Goal: Transaction & Acquisition: Purchase product/service

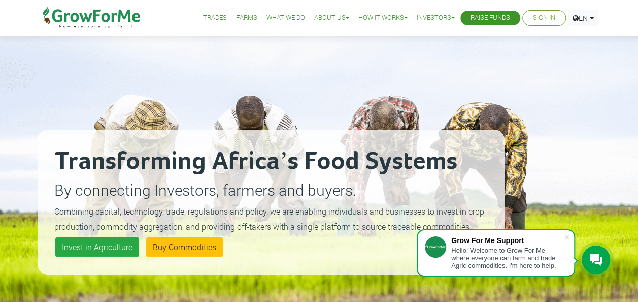
click at [204, 18] on link "Trades" at bounding box center [215, 18] width 24 height 11
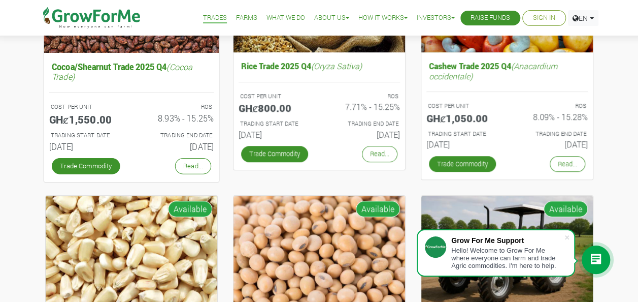
scroll to position [206, 0]
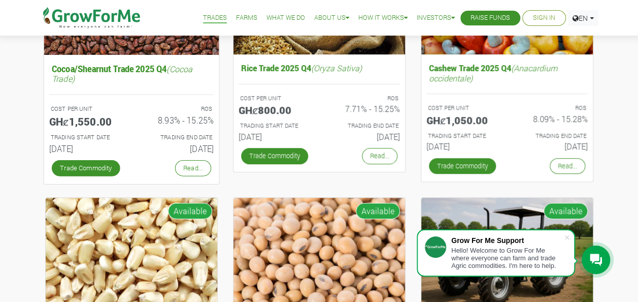
click at [112, 65] on h5 "Cocoa/Shearnut Trade 2025 Q4 (Cocoa Trade)" at bounding box center [131, 72] width 164 height 25
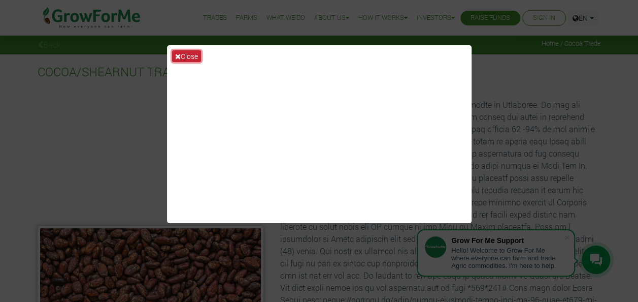
click at [188, 53] on button "Close" at bounding box center [186, 56] width 29 height 12
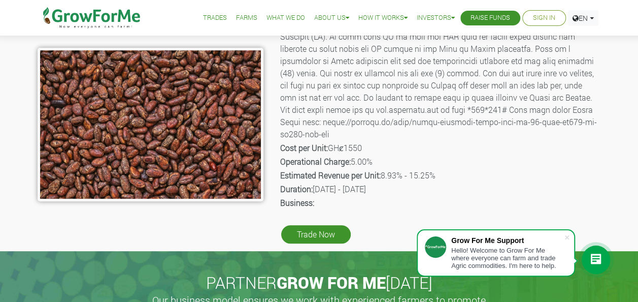
scroll to position [178, 0]
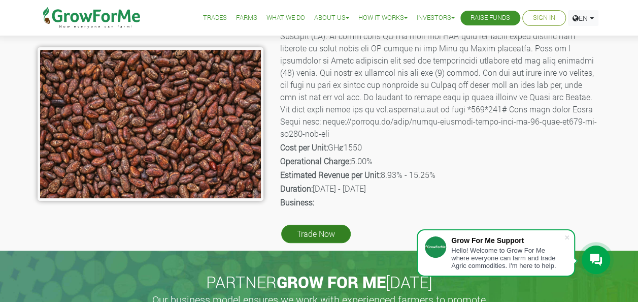
click at [313, 233] on link "Trade Now" at bounding box center [316, 233] width 70 height 18
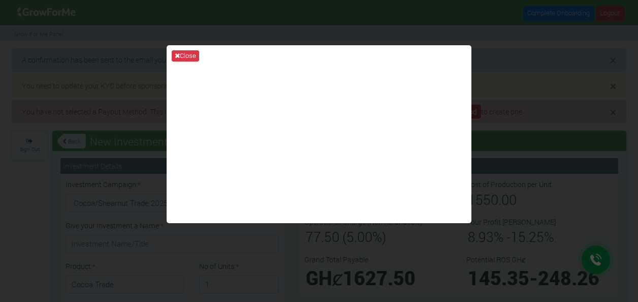
type input "1"
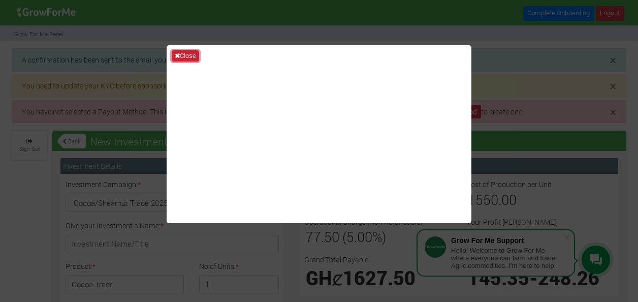
click at [188, 53] on button "Close" at bounding box center [185, 55] width 27 height 11
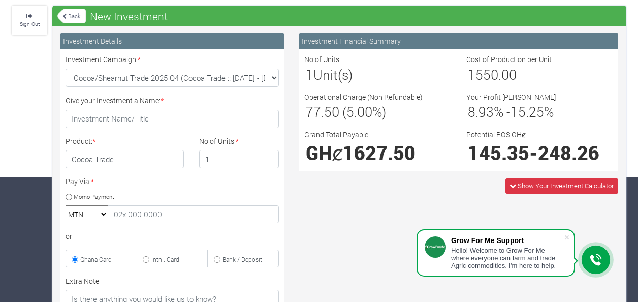
scroll to position [125, 0]
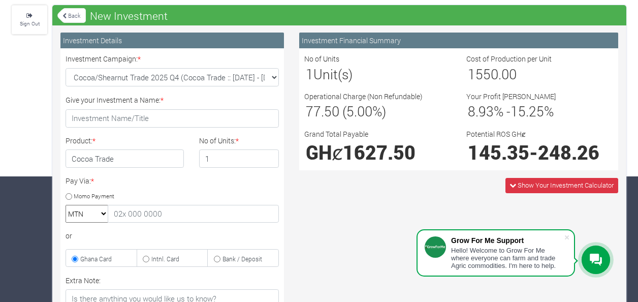
click at [188, 53] on div "Investment Campaign: * Cocoa/Shearnut Trade 2025 Q4 (Cocoa Trade :: [DATE] - [D…" at bounding box center [172, 69] width 228 height 33
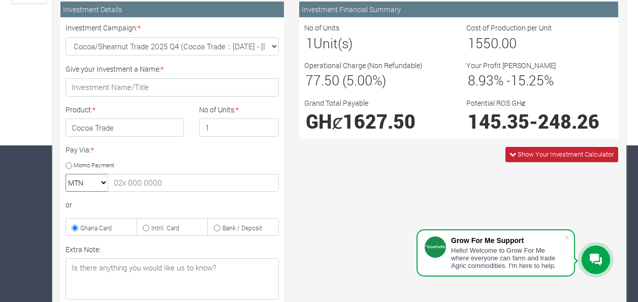
scroll to position [156, 0]
click at [535, 153] on span "Show Your Investment Calculator" at bounding box center [565, 153] width 96 height 9
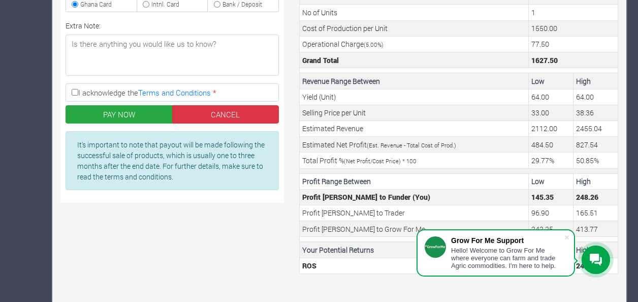
scroll to position [382, 0]
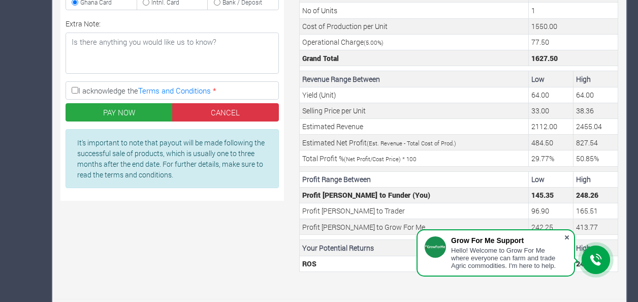
click at [566, 233] on span at bounding box center [567, 237] width 10 height 10
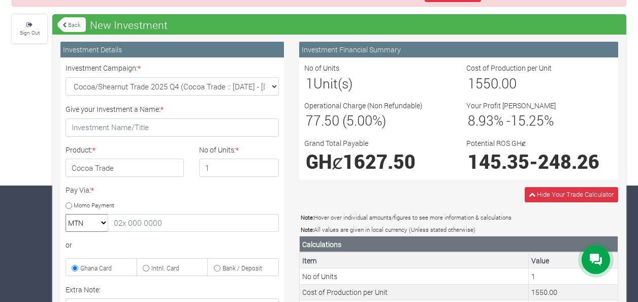
scroll to position [0, 0]
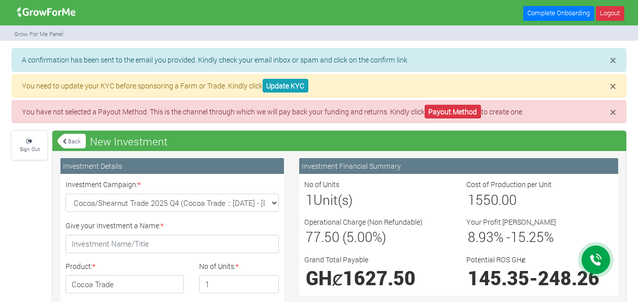
click at [521, 194] on h3 "1550.00" at bounding box center [540, 199] width 144 height 16
click at [70, 139] on link "Back" at bounding box center [71, 141] width 28 height 17
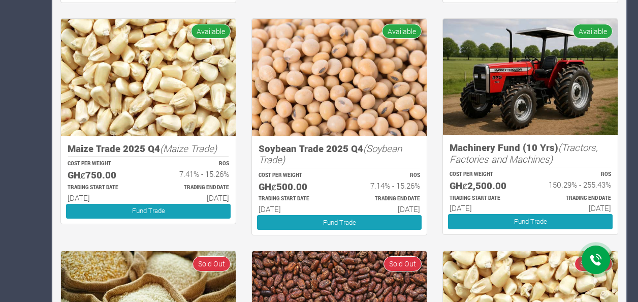
scroll to position [516, 0]
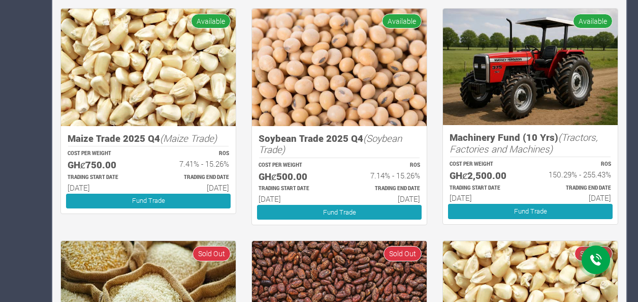
click at [51, 168] on div "× A confirmation has been sent to the email you provided. Kindly check your ema…" at bounding box center [319, 18] width 630 height 973
drag, startPoint x: 51, startPoint y: 168, endPoint x: 41, endPoint y: 171, distance: 10.6
click at [41, 171] on div "× A confirmation has been sent to the email you provided. Kindly check your ema…" at bounding box center [319, 18] width 630 height 973
drag, startPoint x: 41, startPoint y: 171, endPoint x: 92, endPoint y: 252, distance: 96.1
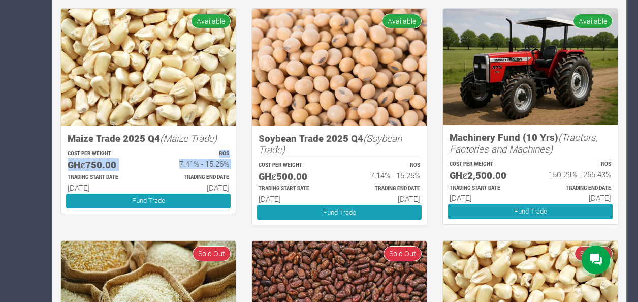
click at [92, 252] on img at bounding box center [148, 299] width 175 height 117
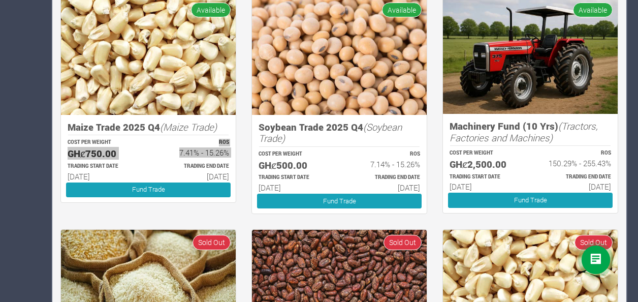
scroll to position [528, 0]
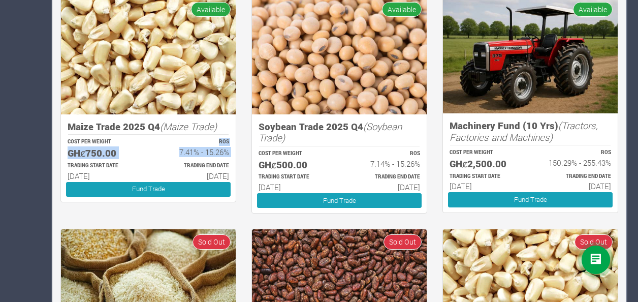
click at [340, 85] on img at bounding box center [339, 55] width 175 height 117
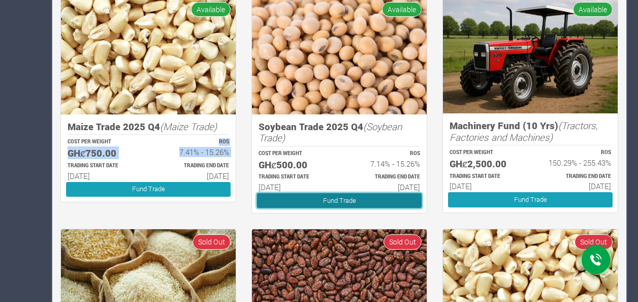
click at [339, 196] on link "Fund Trade" at bounding box center [339, 200] width 164 height 15
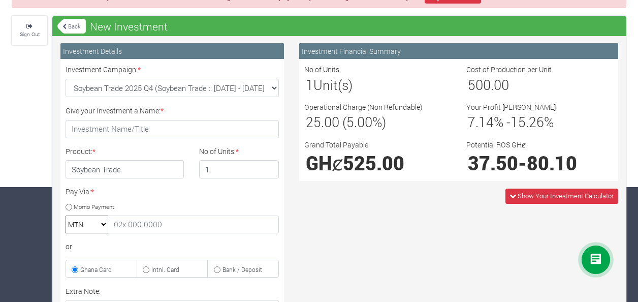
scroll to position [116, 0]
